Goal: Information Seeking & Learning: Learn about a topic

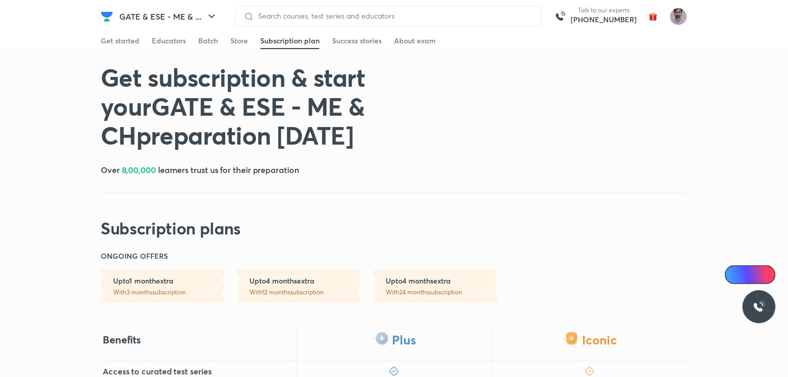
scroll to position [87, 0]
click at [493, 11] on div at bounding box center [388, 16] width 307 height 21
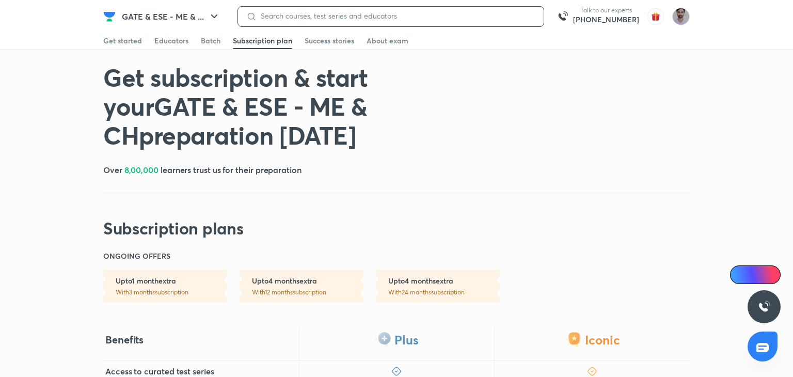
click at [488, 13] on input at bounding box center [396, 16] width 279 height 8
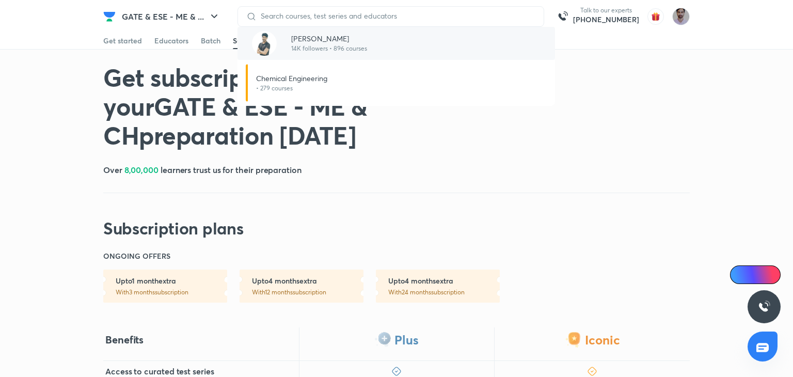
click at [381, 40] on div "[PERSON_NAME] 14K followers • 896 courses" at bounding box center [397, 43] width 318 height 33
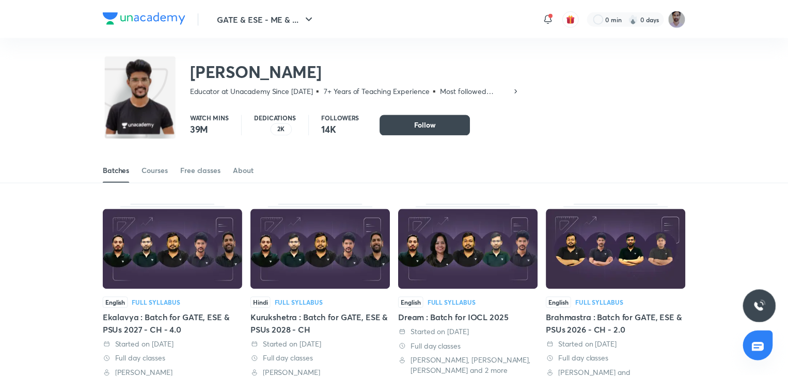
scroll to position [87, 0]
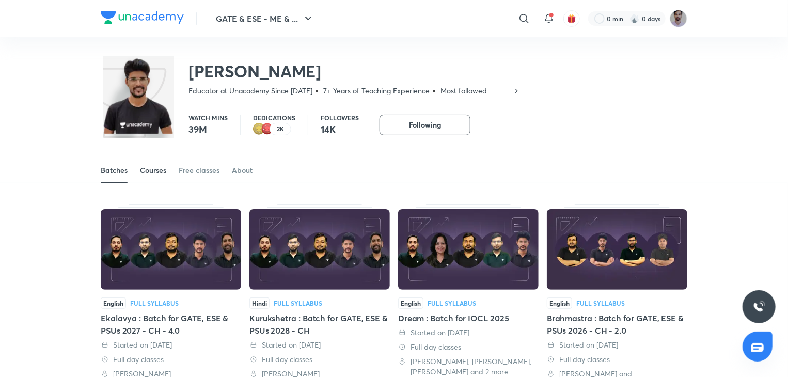
click at [151, 179] on link "Courses" at bounding box center [153, 170] width 26 height 25
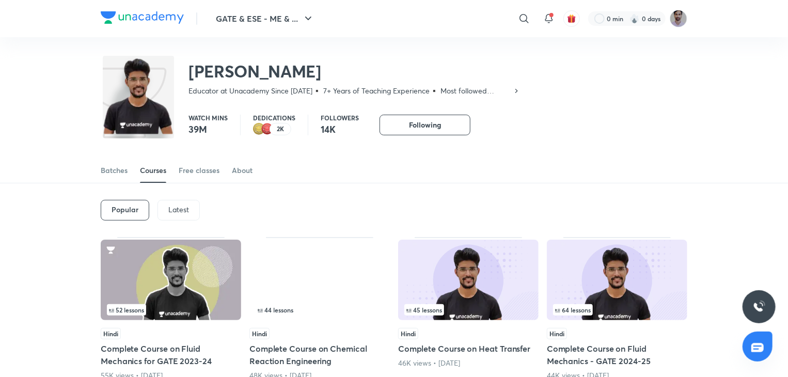
click at [182, 211] on p "Latest" at bounding box center [178, 210] width 21 height 8
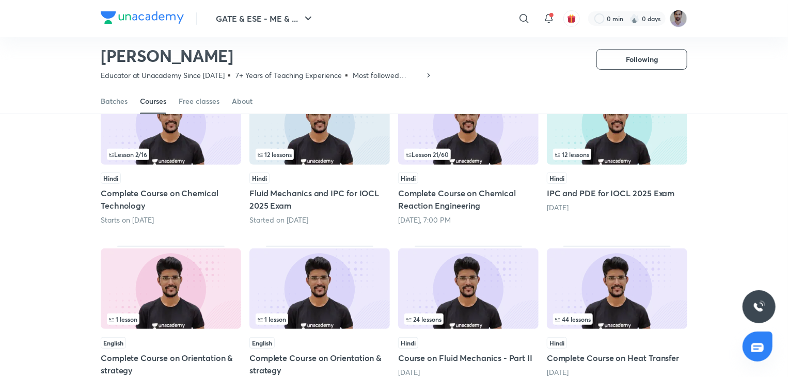
scroll to position [122, 0]
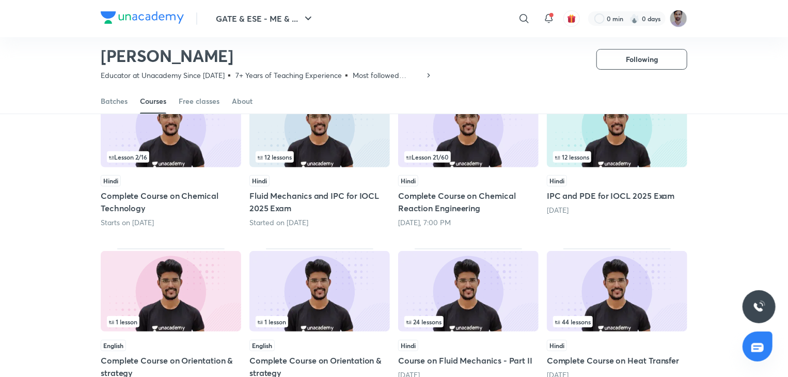
click at [202, 147] on img at bounding box center [171, 127] width 140 height 81
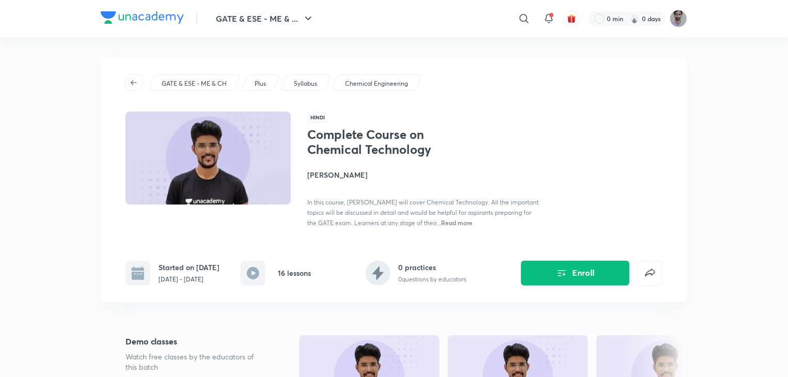
scroll to position [122, 0]
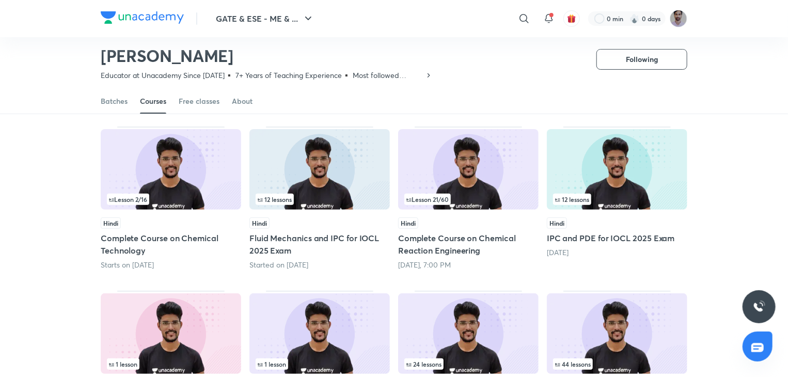
scroll to position [76, 0]
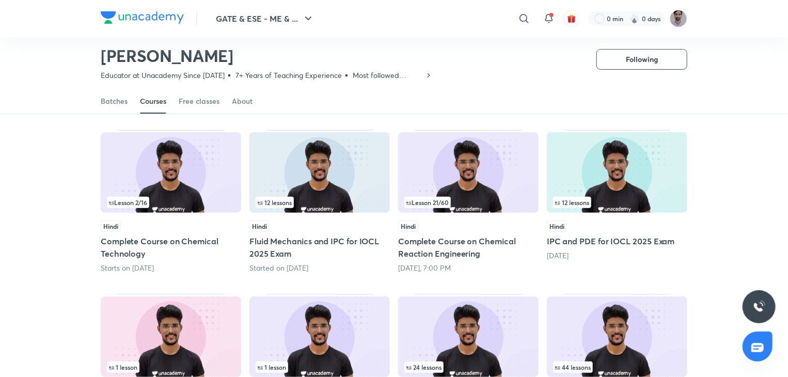
click at [468, 198] on div "Lesson 21 / 60" at bounding box center [468, 202] width 128 height 11
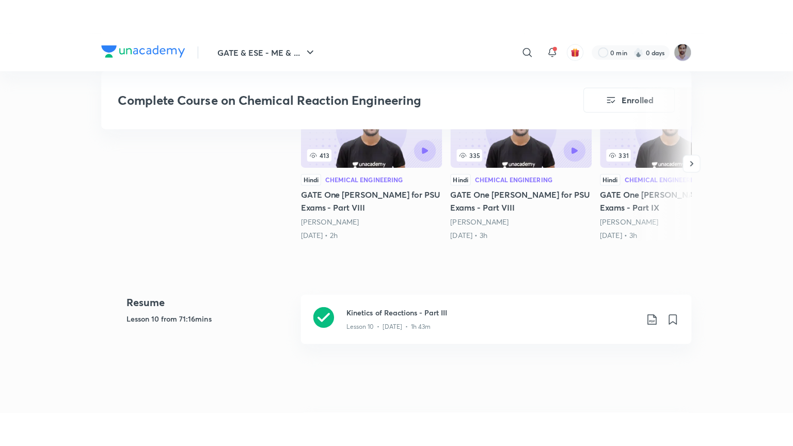
scroll to position [329, 0]
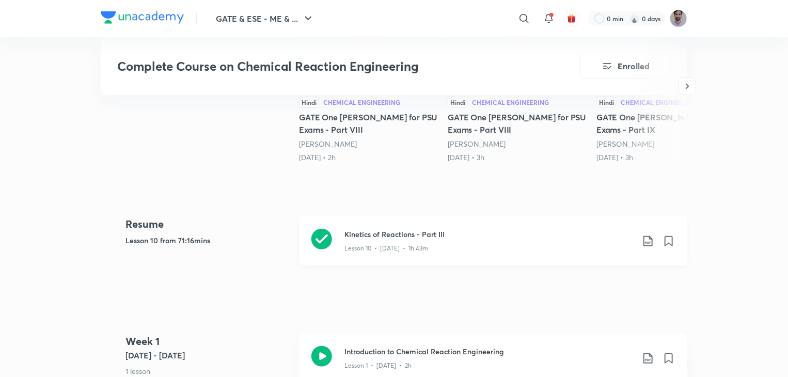
click at [318, 235] on icon at bounding box center [321, 239] width 21 height 21
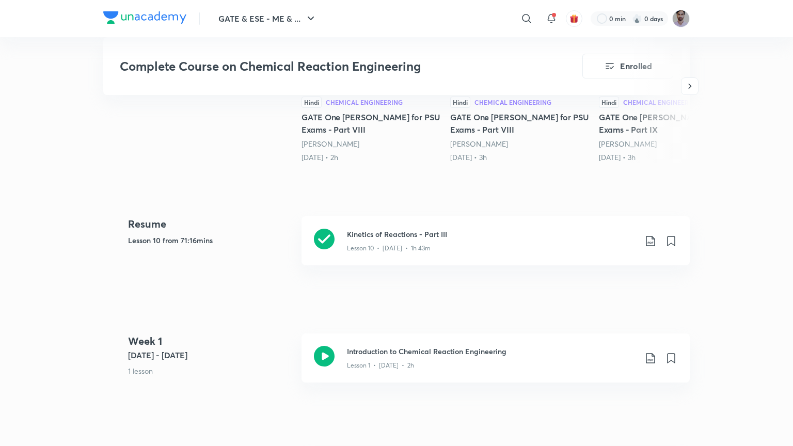
scroll to position [17, 0]
